Goal: Task Accomplishment & Management: Use online tool/utility

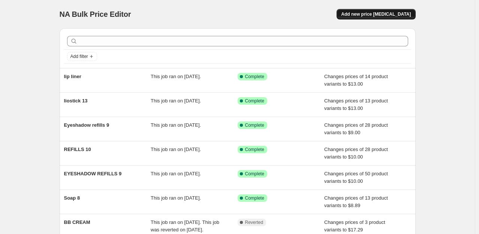
click at [380, 15] on span "Add new price change job" at bounding box center [376, 14] width 70 height 6
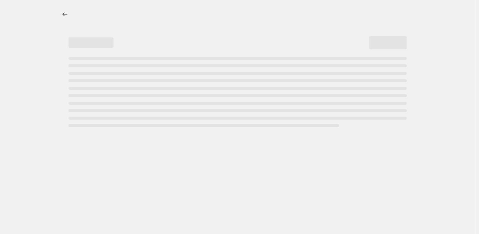
select select "percentage"
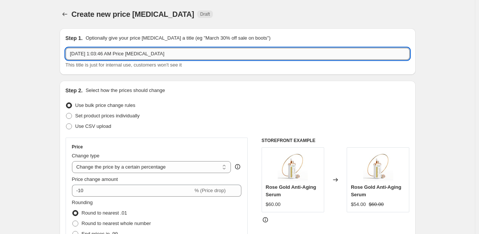
click at [213, 55] on input "Aug 14, 2025, 1:03:46 AM Price change job" at bounding box center [238, 54] width 344 height 12
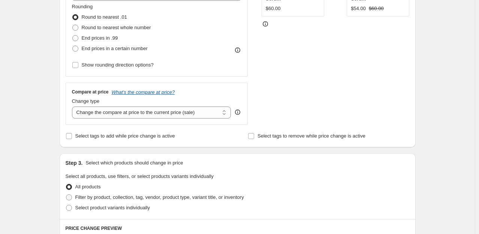
scroll to position [197, 0]
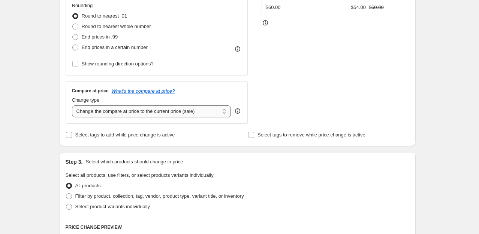
type input "eyeshadow"
click at [83, 112] on select "Change the compare at price to the current price (sale) Change the compare at p…" at bounding box center [151, 112] width 159 height 12
select select "no_change"
click at [73, 106] on select "Change the compare at price to the current price (sale) Change the compare at p…" at bounding box center [151, 112] width 159 height 12
drag, startPoint x: 477, startPoint y: 116, endPoint x: 475, endPoint y: 104, distance: 12.2
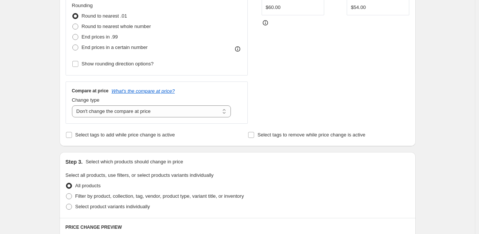
click at [475, 104] on div "Create new price change job. This page is ready Create new price change job Dra…" at bounding box center [237, 177] width 475 height 749
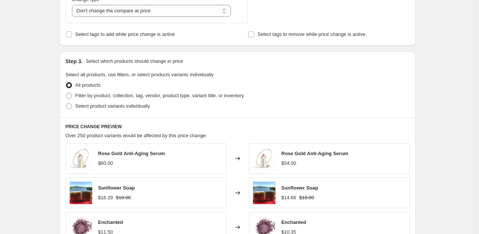
scroll to position [300, 0]
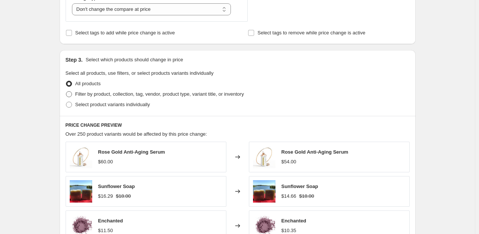
click at [70, 94] on span at bounding box center [69, 94] width 6 height 6
click at [66, 92] on input "Filter by product, collection, tag, vendor, product type, variant title, or inv…" at bounding box center [66, 91] width 0 height 0
radio input "true"
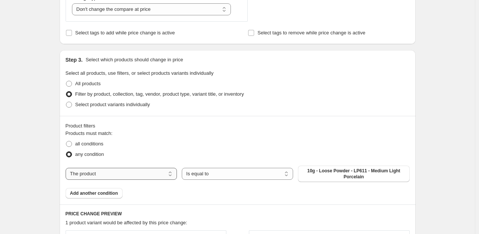
click at [130, 178] on select "The product The product's collection The product's tag The product's vendor The…" at bounding box center [121, 174] width 111 height 12
select select "product_type"
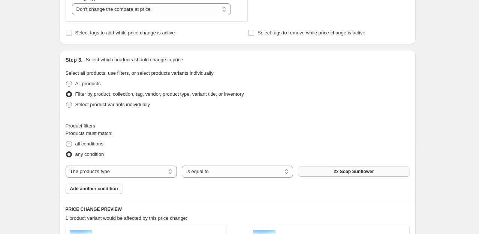
click at [330, 169] on button "2x Soap Sunflower" at bounding box center [353, 172] width 111 height 10
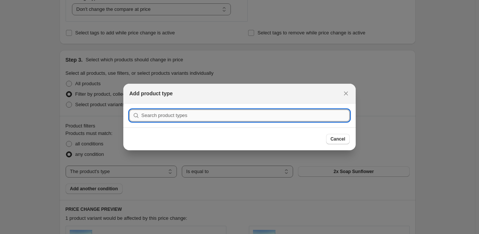
click at [273, 113] on input ":r2f:" at bounding box center [245, 116] width 208 height 12
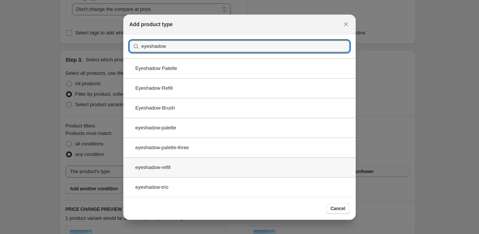
type input "eyeshadow"
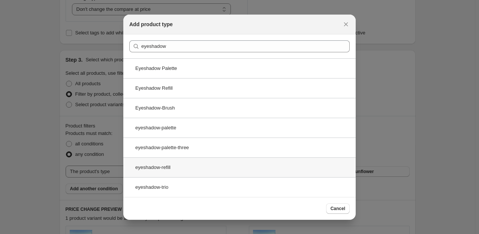
click at [153, 167] on div "eyeshadow-refill" at bounding box center [239, 168] width 232 height 20
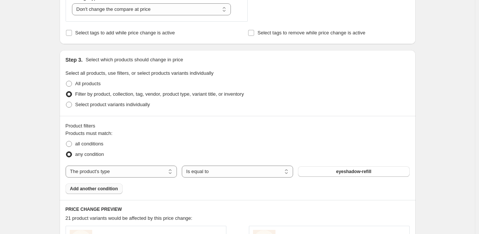
click at [106, 189] on span "Add another condition" at bounding box center [94, 189] width 48 height 6
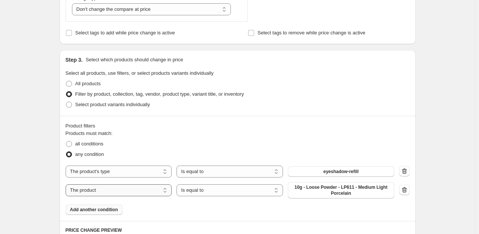
click at [153, 190] on select "The product The product's collection The product's tag The product's vendor The…" at bounding box center [119, 191] width 106 height 12
select select "product_type"
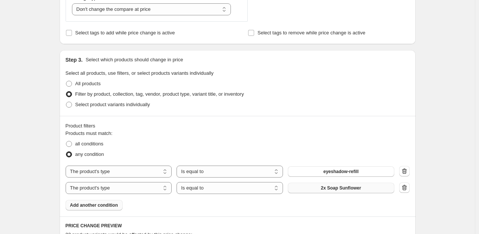
click at [312, 190] on button "2x Soap Sunflower" at bounding box center [341, 188] width 106 height 10
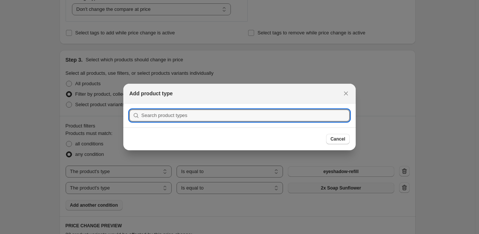
scroll to position [0, 0]
click at [241, 118] on input ":r2l:" at bounding box center [245, 116] width 208 height 12
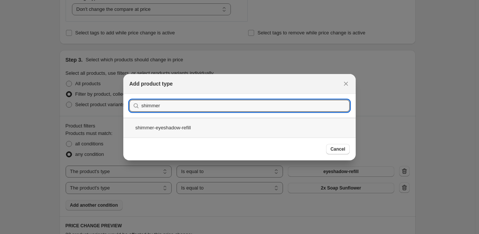
type input "shimmer"
click at [183, 129] on div "shimmer-eyeshadow-refill" at bounding box center [239, 128] width 232 height 20
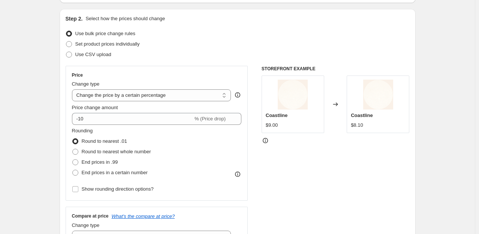
scroll to position [63, 0]
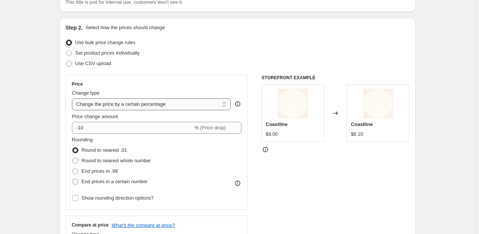
click at [135, 103] on select "Change the price to a certain amount Change the price by a certain amount Chang…" at bounding box center [151, 104] width 159 height 12
select select "to"
click at [73, 98] on select "Change the price to a certain amount Change the price by a certain amount Chang…" at bounding box center [151, 104] width 159 height 12
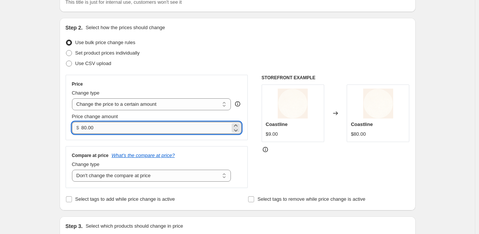
click at [133, 127] on input "80.00" at bounding box center [155, 128] width 149 height 12
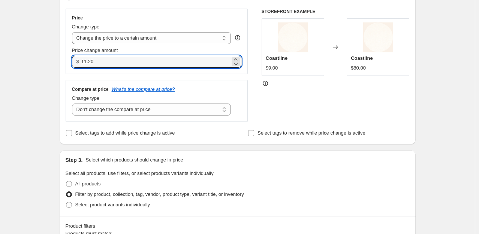
scroll to position [115, 0]
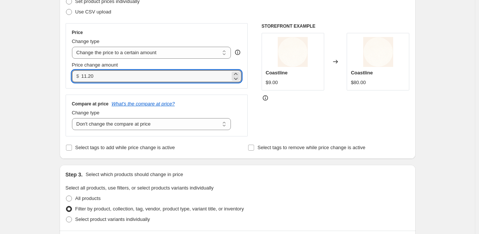
type input "11.20"
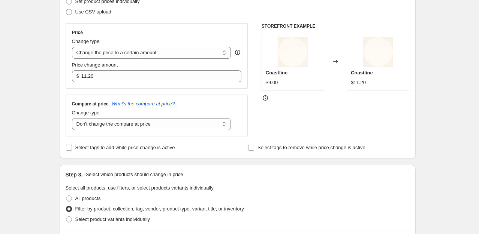
click at [346, 107] on div "STOREFRONT EXAMPLE Coastline $9.00 Changed to Coastline $11.20" at bounding box center [335, 79] width 148 height 113
click at [197, 122] on select "Change the compare at price to the current price (sale) Change the compare at p…" at bounding box center [151, 124] width 159 height 12
select select "remove"
click at [73, 118] on select "Change the compare at price to the current price (sale) Change the compare at p…" at bounding box center [151, 124] width 159 height 12
click at [306, 119] on div "STOREFRONT EXAMPLE Coastline $9.00 Changed to Coastline $11.20" at bounding box center [335, 79] width 148 height 113
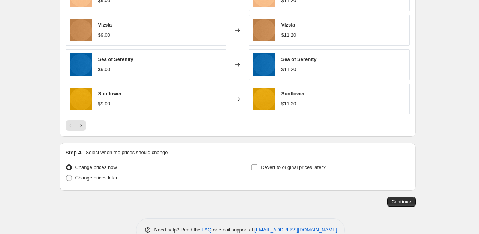
scroll to position [527, 0]
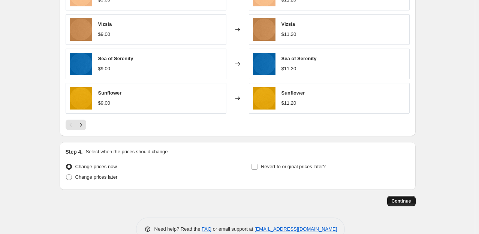
click at [403, 202] on span "Continue" at bounding box center [400, 201] width 19 height 6
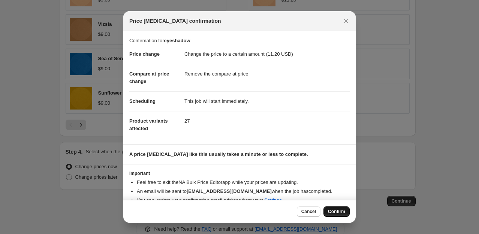
click at [334, 213] on span "Confirm" at bounding box center [336, 212] width 17 height 6
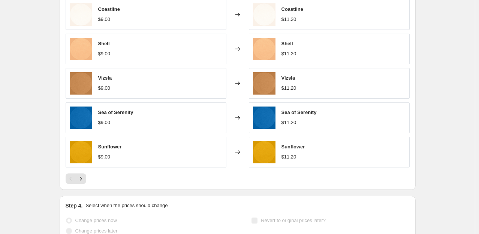
scroll to position [547, 0]
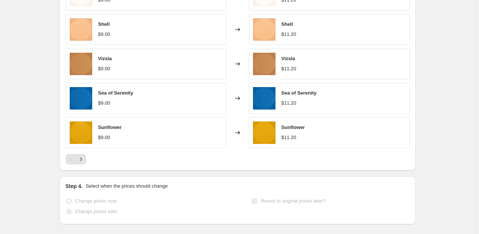
select select "remove"
select select "product_type"
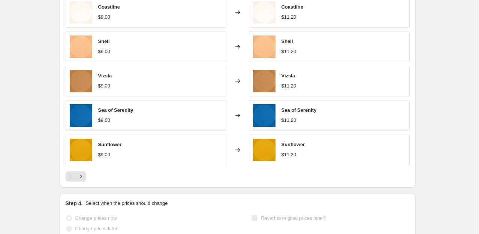
scroll to position [0, 0]
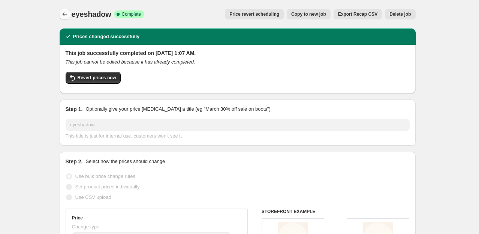
click at [63, 15] on icon "Price change jobs" at bounding box center [64, 13] width 7 height 7
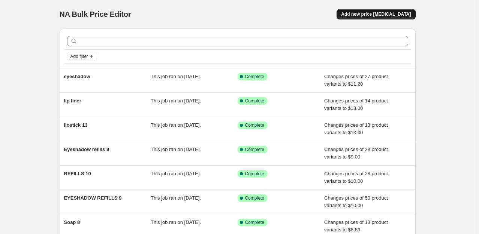
click at [370, 16] on span "Add new price change job" at bounding box center [376, 14] width 70 height 6
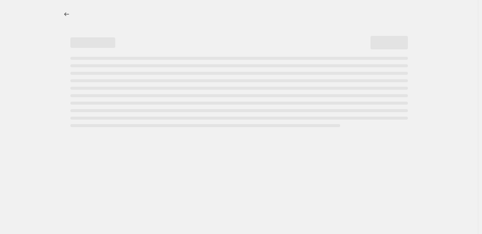
select select "percentage"
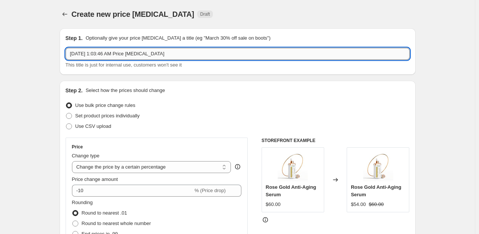
click at [180, 53] on input "Aug 14, 2025, 1:03:46 AM Price change job" at bounding box center [238, 54] width 344 height 12
type input "A"
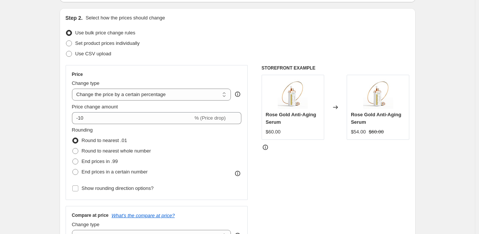
scroll to position [74, 0]
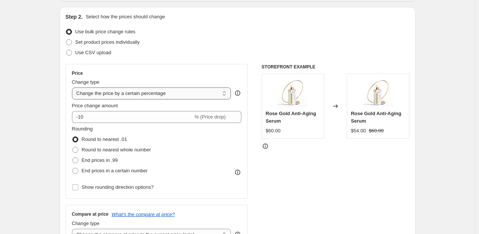
type input "eyeshadow"
click at [134, 95] on select "Change the price to a certain amount Change the price by a certain amount Chang…" at bounding box center [151, 94] width 159 height 12
select select "to"
click at [73, 88] on select "Change the price to a certain amount Change the price by a certain amount Chang…" at bounding box center [151, 94] width 159 height 12
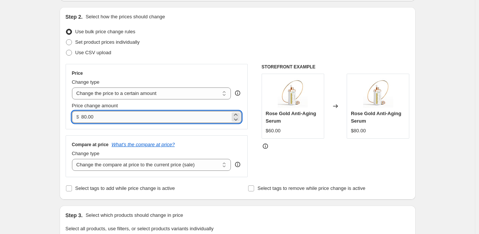
click at [135, 119] on input "80.00" at bounding box center [155, 117] width 149 height 12
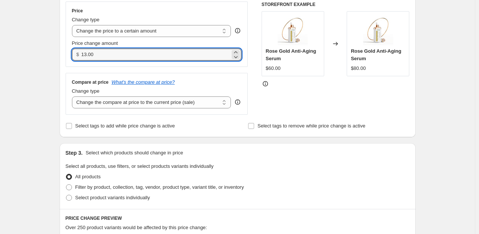
scroll to position [135, 0]
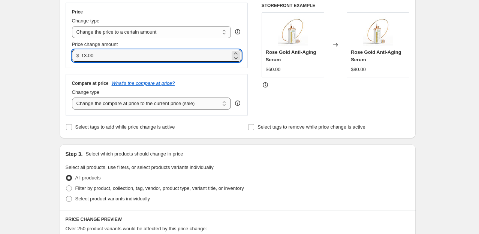
type input "13.00"
click at [207, 103] on select "Change the compare at price to the current price (sale) Change the compare at p…" at bounding box center [151, 104] width 159 height 12
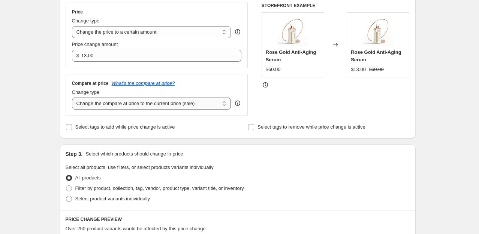
select select "remove"
click at [73, 98] on select "Change the compare at price to the current price (sale) Change the compare at p…" at bounding box center [151, 104] width 159 height 12
click at [70, 190] on span at bounding box center [69, 189] width 6 height 6
click at [66, 186] on input "Filter by product, collection, tag, vendor, product type, variant title, or inv…" at bounding box center [66, 186] width 0 height 0
radio input "true"
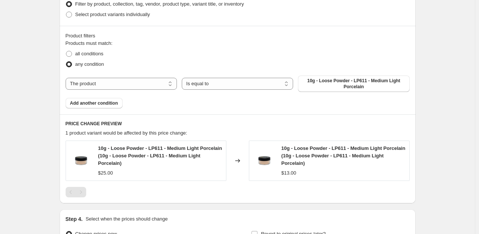
scroll to position [328, 0]
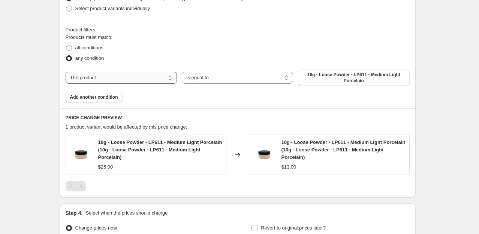
click at [159, 78] on select "The product The product's collection The product's tag The product's vendor The…" at bounding box center [121, 78] width 111 height 12
select select "product_type"
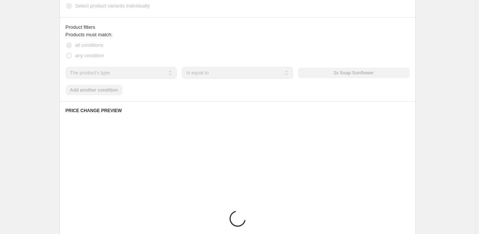
scroll to position [326, 0]
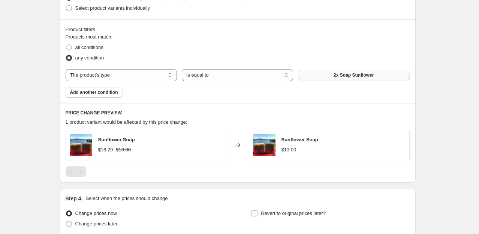
click at [328, 76] on button "2x Soap Sunflower" at bounding box center [353, 75] width 111 height 10
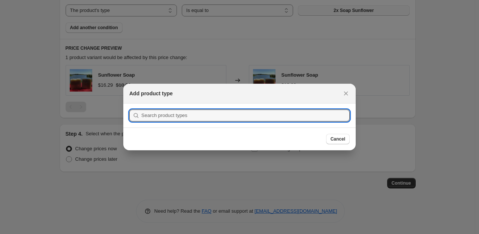
scroll to position [0, 0]
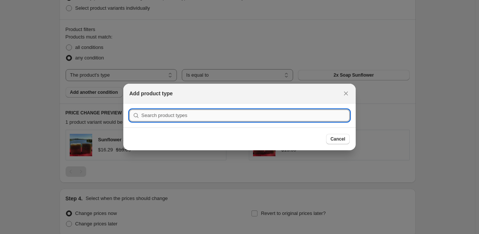
click at [236, 113] on input ":r6s:" at bounding box center [245, 116] width 208 height 12
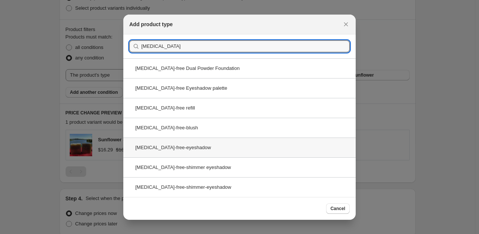
type input "talc"
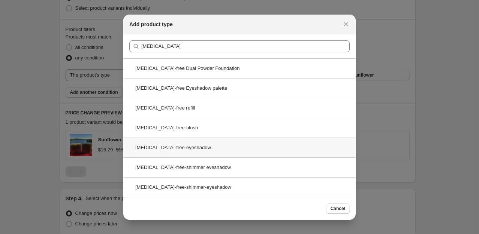
click at [156, 146] on div "talc-free-eyeshadow" at bounding box center [239, 148] width 232 height 20
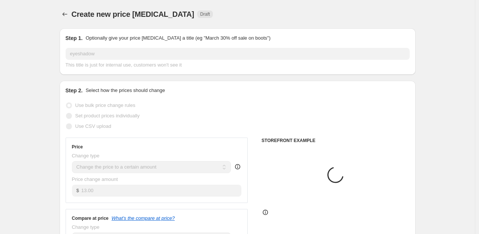
scroll to position [326, 0]
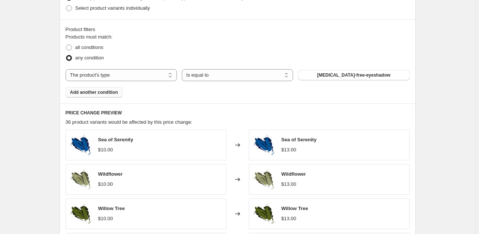
click at [106, 95] on span "Add another condition" at bounding box center [94, 93] width 48 height 6
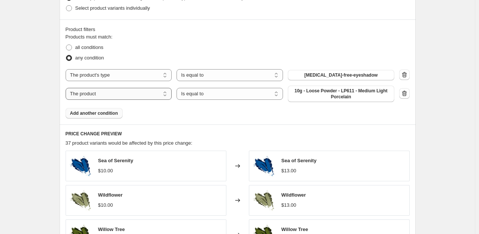
click at [117, 95] on select "The product The product's collection The product's tag The product's vendor The…" at bounding box center [119, 94] width 106 height 12
select select "product_type"
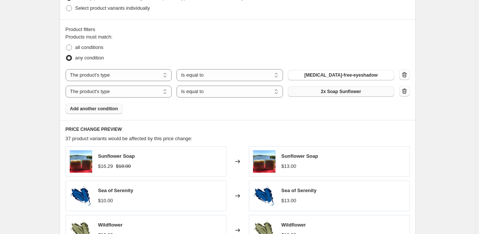
click at [310, 91] on button "2x Soap Sunflower" at bounding box center [341, 92] width 106 height 10
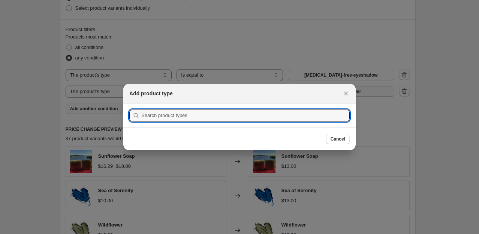
scroll to position [0, 0]
click at [213, 116] on input ":r72:" at bounding box center [245, 116] width 208 height 12
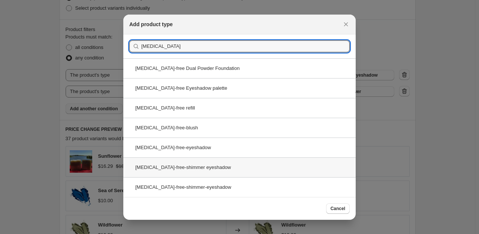
type input "talc"
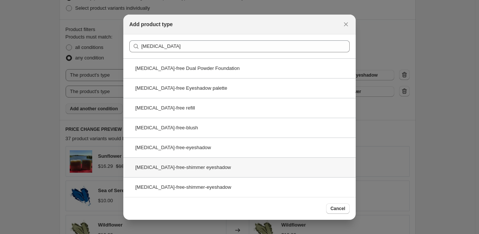
click at [173, 170] on div "talc-free-shimmer eyeshadow" at bounding box center [239, 168] width 232 height 20
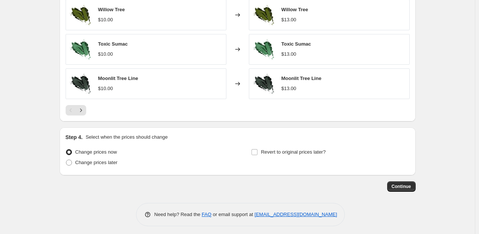
scroll to position [544, 0]
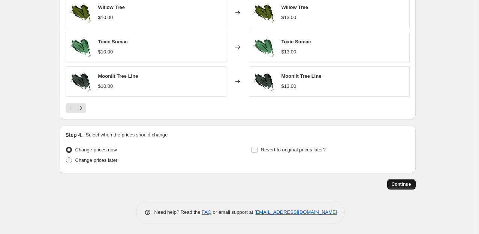
click at [404, 181] on button "Continue" at bounding box center [401, 184] width 28 height 10
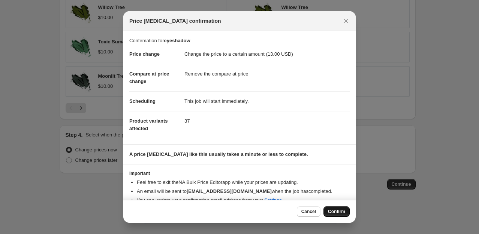
click at [331, 209] on span "Confirm" at bounding box center [336, 212] width 17 height 6
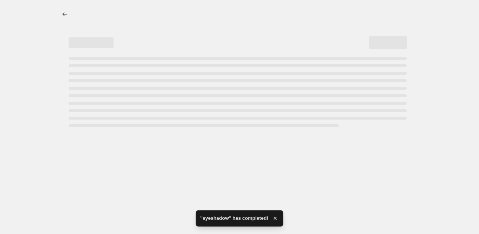
select select "remove"
select select "product_type"
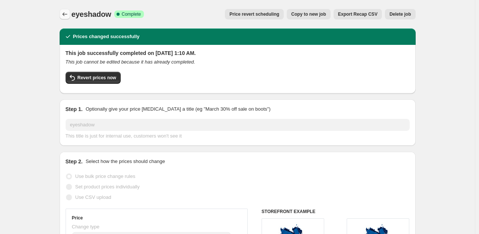
click at [67, 15] on icon "Price change jobs" at bounding box center [64, 13] width 7 height 7
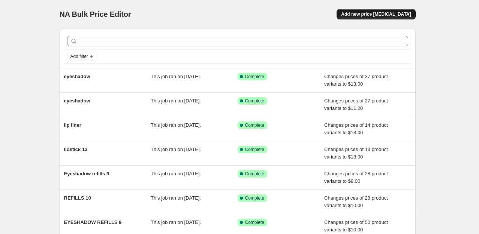
click at [381, 13] on span "Add new price change job" at bounding box center [376, 14] width 70 height 6
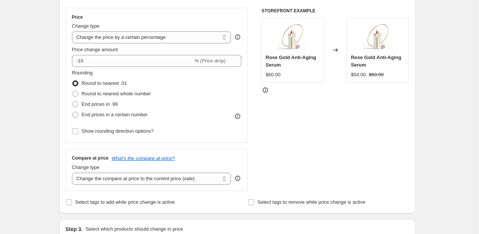
scroll to position [132, 0]
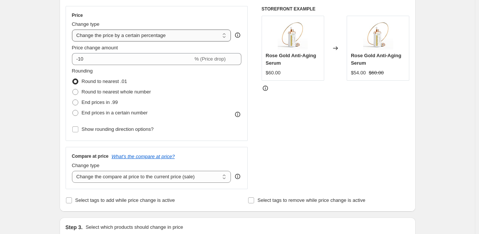
click at [196, 33] on select "Change the price to a certain amount Change the price by a certain amount Chang…" at bounding box center [151, 36] width 159 height 12
select select "to"
click at [73, 30] on select "Change the price to a certain amount Change the price by a certain amount Chang…" at bounding box center [151, 36] width 159 height 12
type input "80.00"
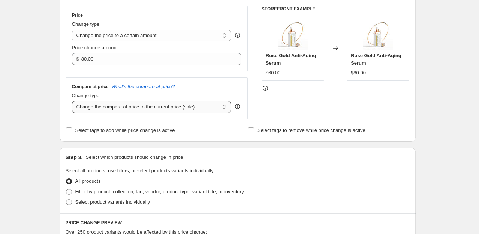
click at [122, 110] on select "Change the compare at price to the current price (sale) Change the compare at p…" at bounding box center [151, 107] width 159 height 12
select select "remove"
click at [73, 101] on select "Change the compare at price to the current price (sale) Change the compare at p…" at bounding box center [151, 107] width 159 height 12
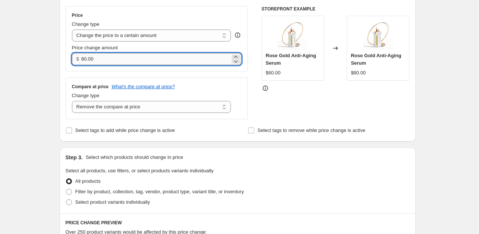
click at [170, 59] on input "80.00" at bounding box center [155, 59] width 149 height 12
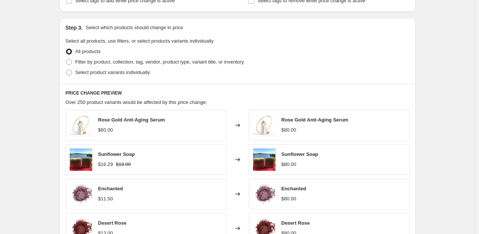
scroll to position [261, 0]
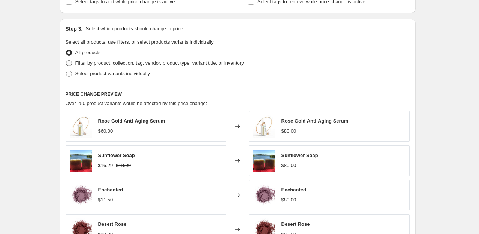
type input "13.00"
click at [72, 64] on span at bounding box center [69, 63] width 6 height 6
click at [66, 61] on input "Filter by product, collection, tag, vendor, product type, variant title, or inv…" at bounding box center [66, 60] width 0 height 0
radio input "true"
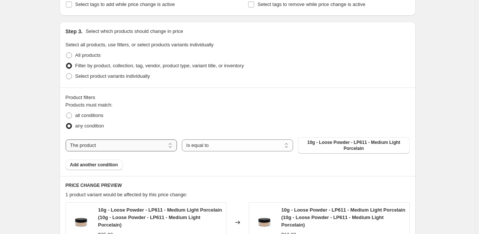
drag, startPoint x: 148, startPoint y: 145, endPoint x: 106, endPoint y: 146, distance: 41.2
click at [106, 146] on select "The product The product's collection The product's tag The product's vendor The…" at bounding box center [121, 146] width 111 height 12
select select "product_type"
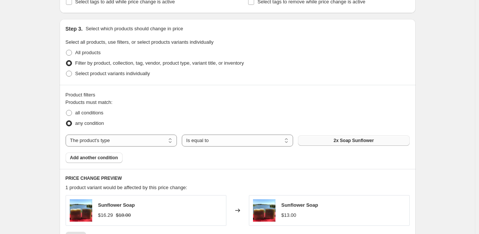
click at [333, 143] on button "2x Soap Sunflower" at bounding box center [353, 141] width 111 height 10
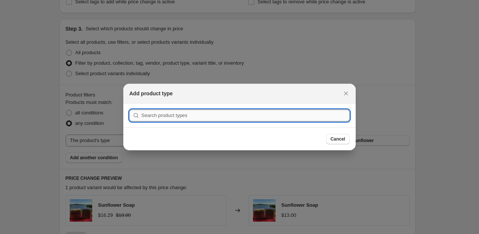
click at [260, 121] on input ":rb9:" at bounding box center [245, 116] width 208 height 12
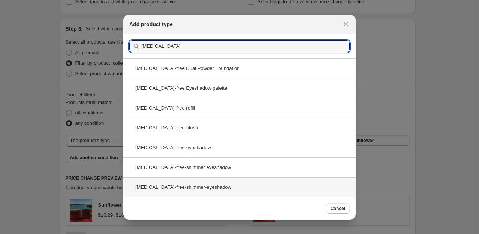
type input "talc"
click at [177, 188] on div "talc-free-shimmer-eyeshadow" at bounding box center [239, 188] width 232 height 20
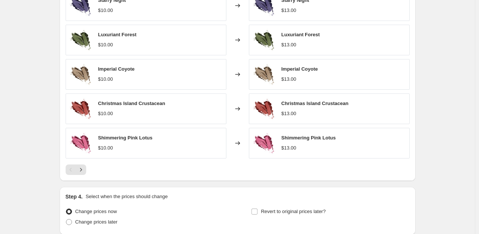
scroll to position [528, 0]
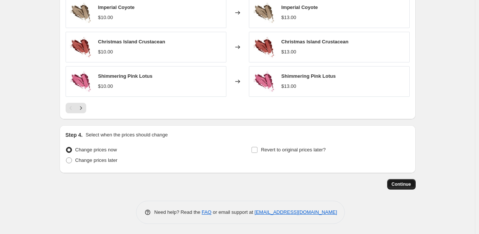
click at [405, 184] on span "Continue" at bounding box center [400, 185] width 19 height 6
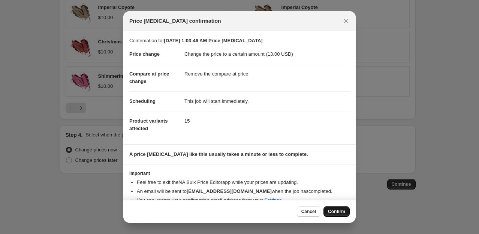
click at [337, 213] on span "Confirm" at bounding box center [336, 212] width 17 height 6
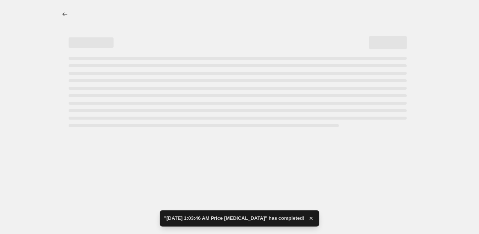
select select "remove"
select select "product_type"
